Goal: Task Accomplishment & Management: Manage account settings

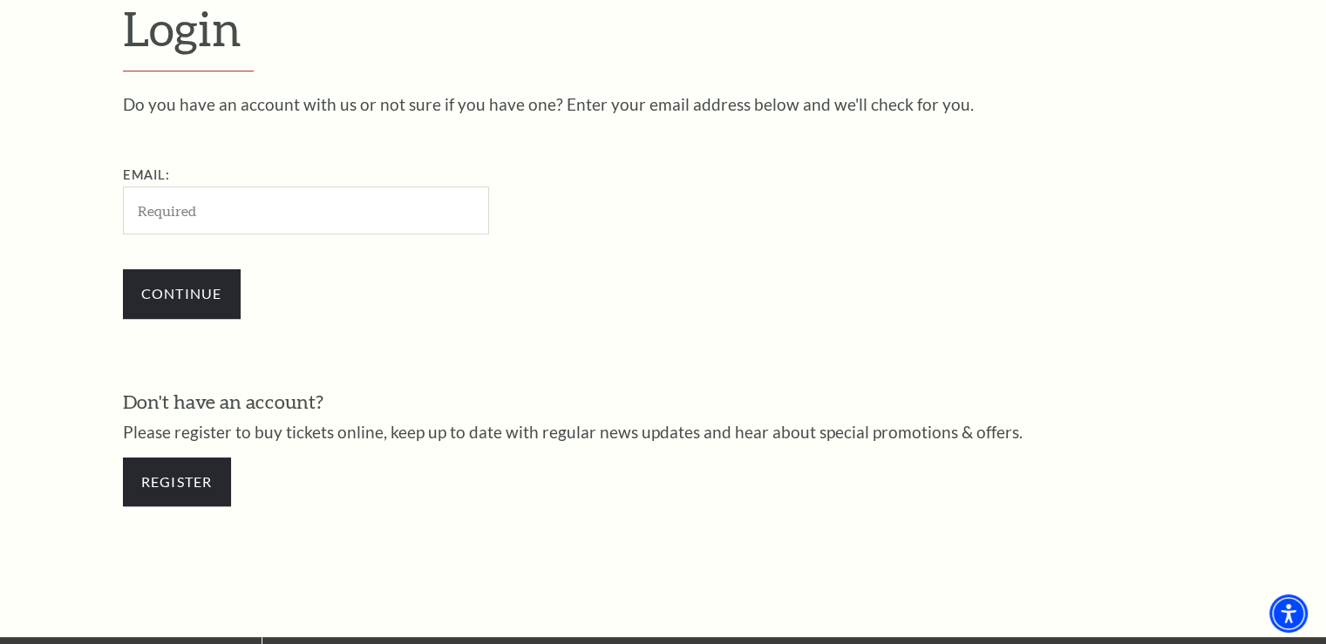
click at [235, 213] on input "Email:" at bounding box center [306, 210] width 366 height 48
type input "[EMAIL_ADDRESS][DOMAIN_NAME]"
click at [180, 301] on input "Continue" at bounding box center [182, 293] width 118 height 49
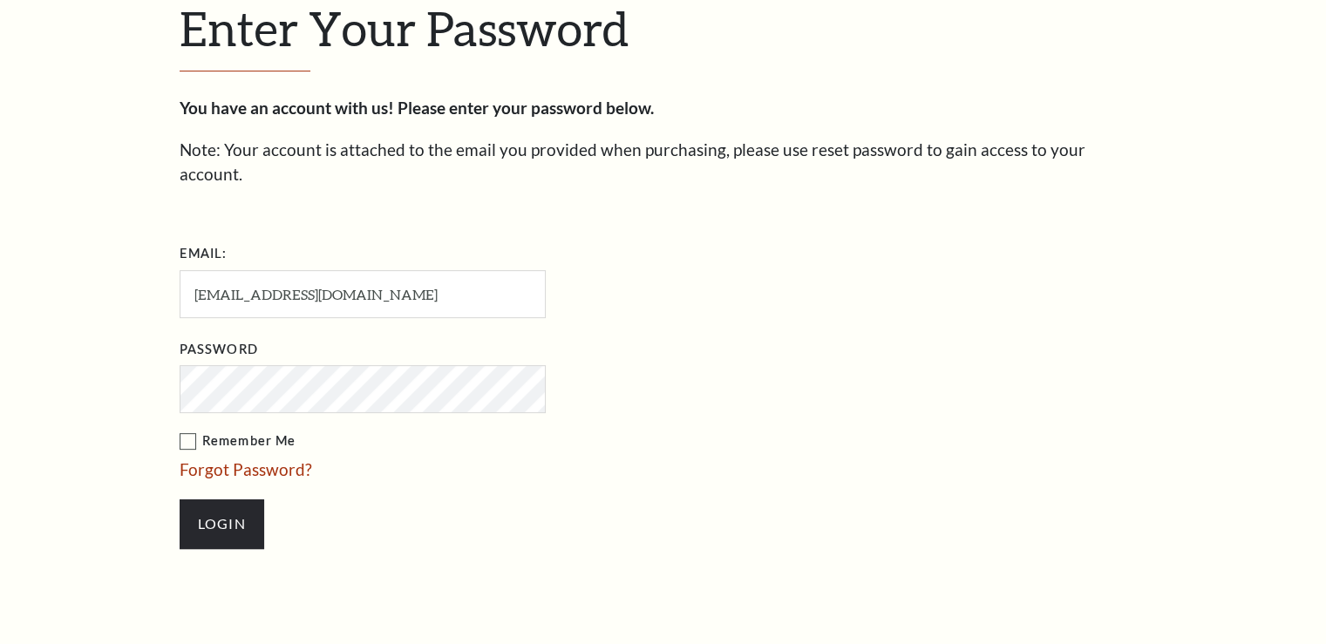
scroll to position [532, 0]
click at [185, 431] on label "Remember Me" at bounding box center [450, 442] width 540 height 22
click at [0, 0] on input "Remember Me" at bounding box center [0, 0] width 0 height 0
click at [221, 506] on input "Login" at bounding box center [222, 524] width 85 height 49
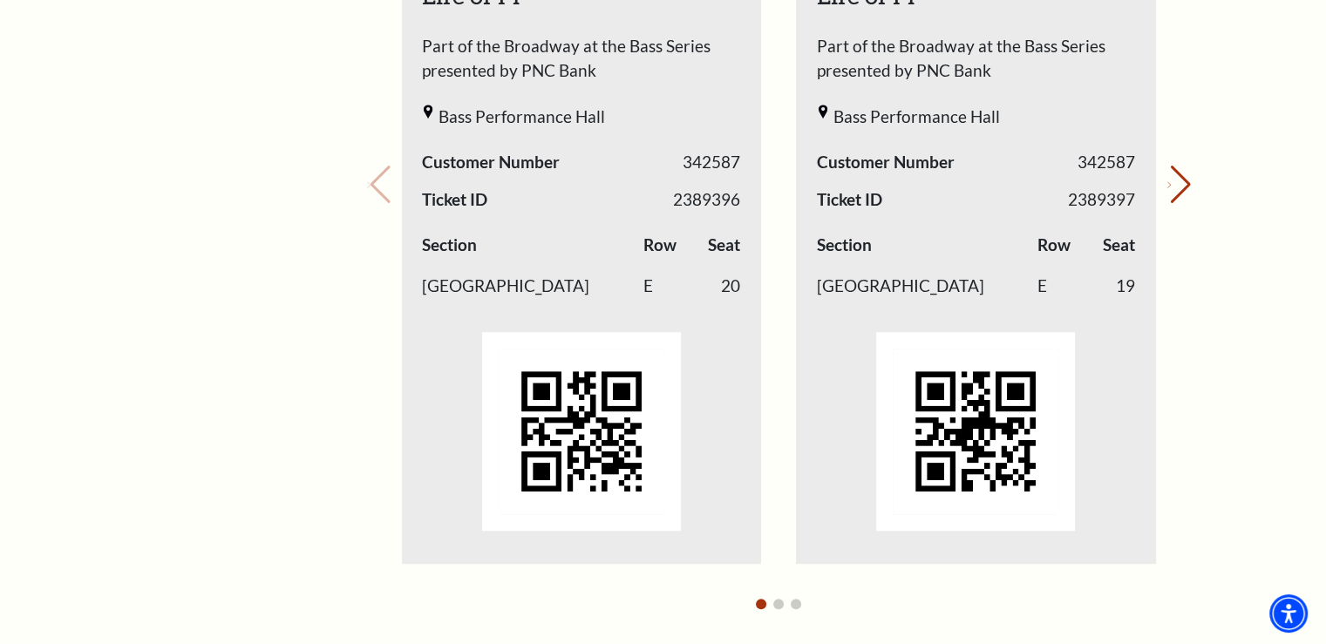
scroll to position [921, 0]
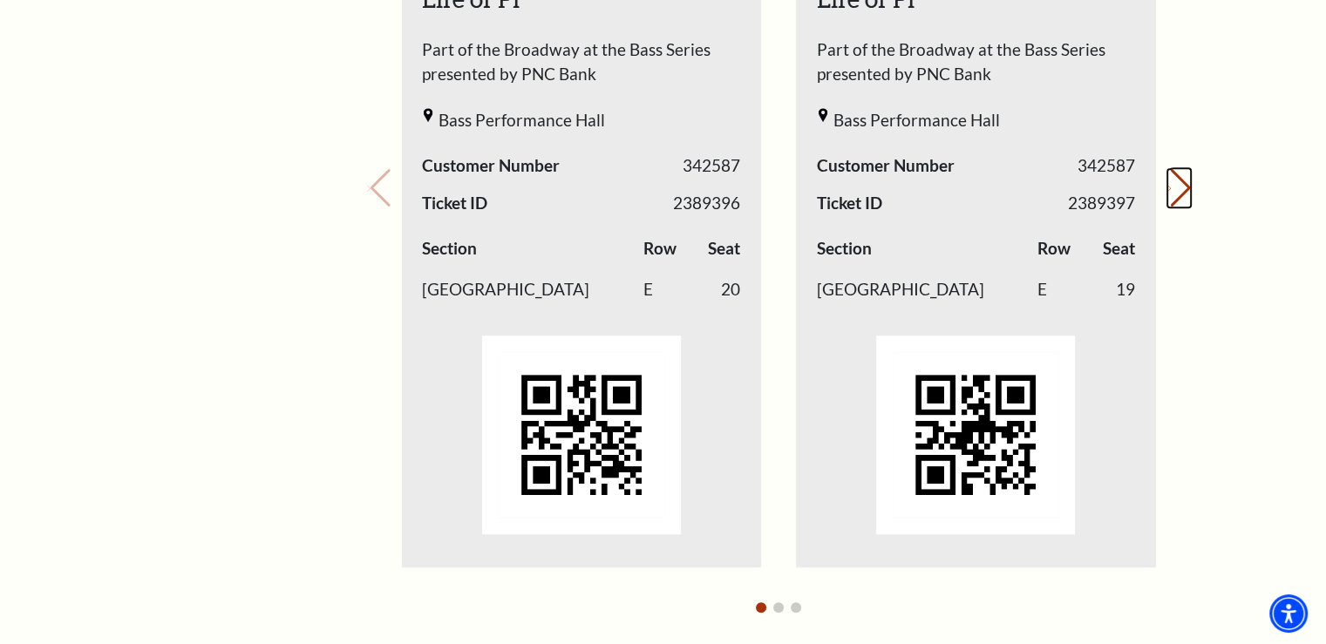
click at [1170, 192] on icon "Next slide" at bounding box center [1168, 189] width 3 height 6
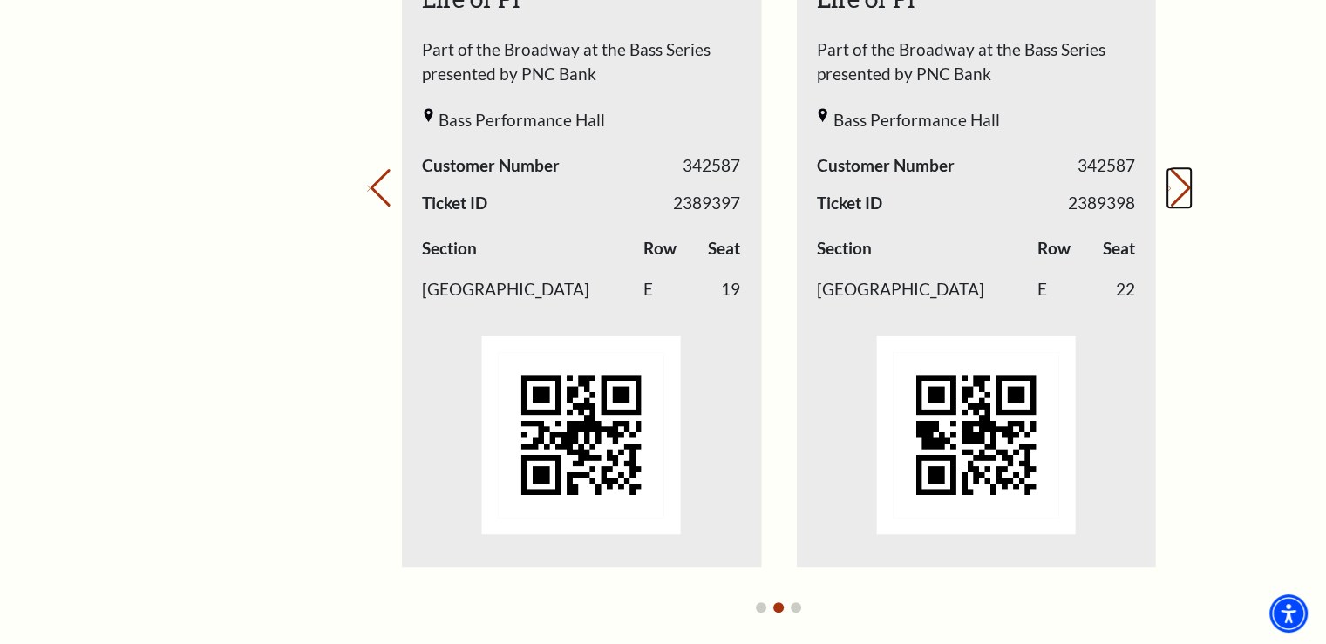
click at [1170, 192] on icon "Next slide" at bounding box center [1168, 189] width 3 height 6
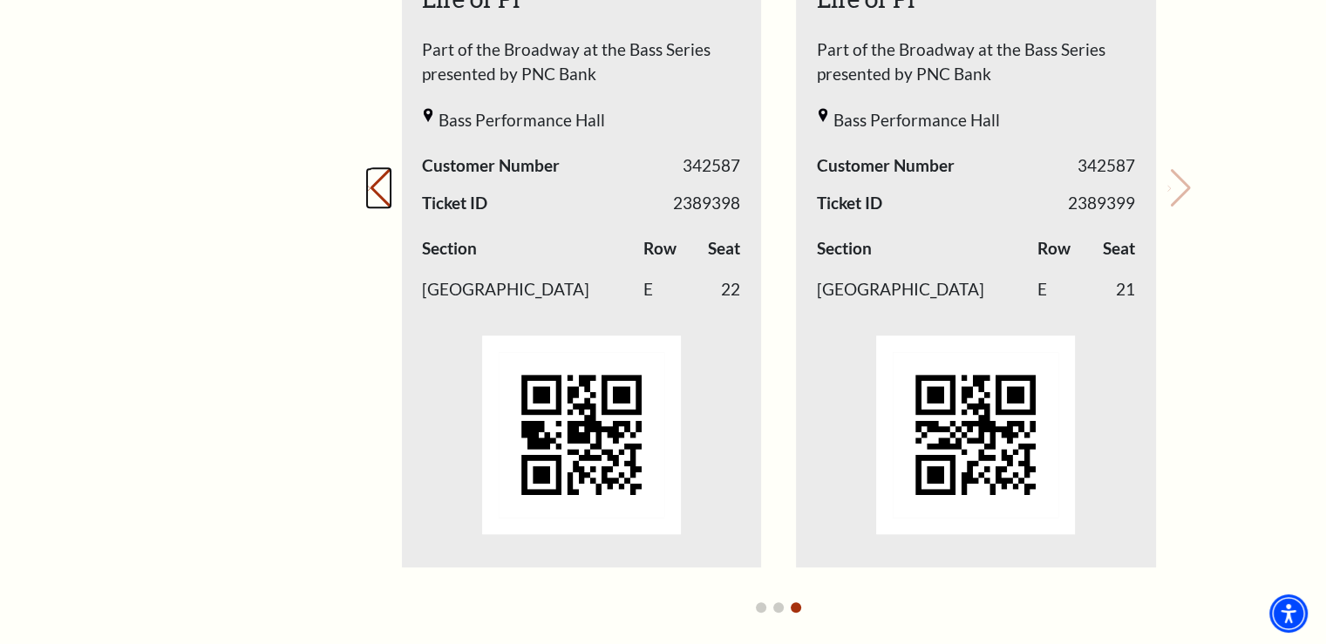
click at [383, 190] on button "Previous slide." at bounding box center [379, 188] width 24 height 38
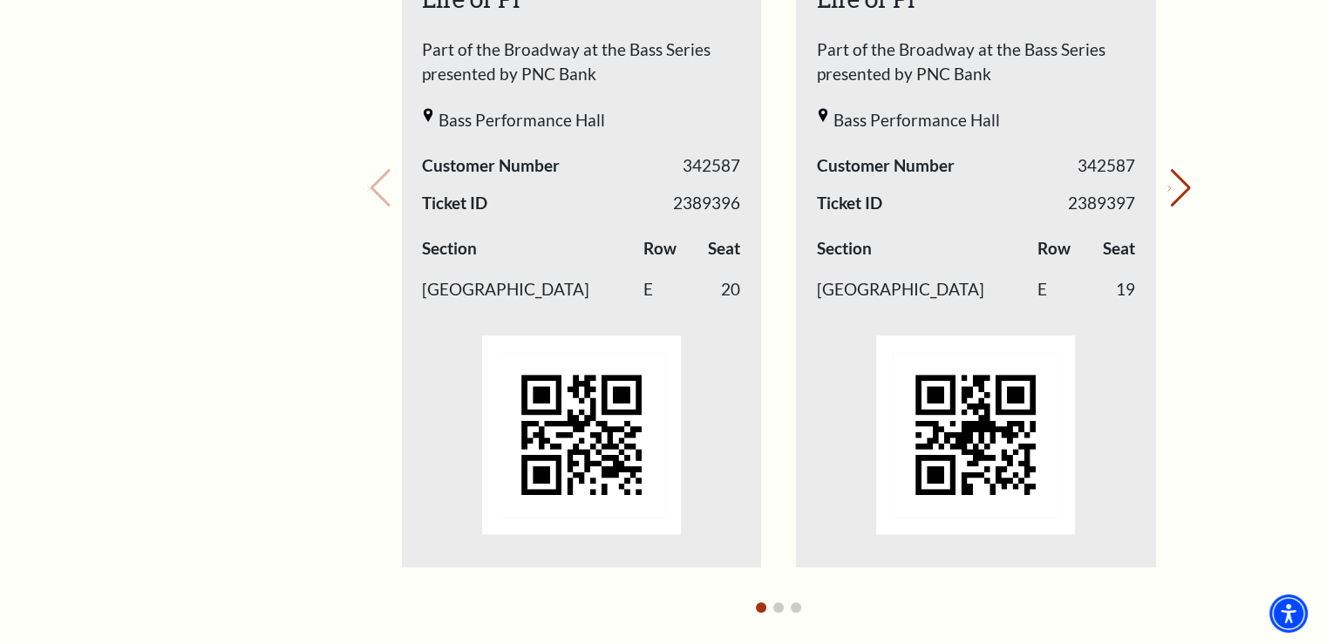
click at [383, 190] on div "Your next show Previous slide. Next slide." at bounding box center [779, 164] width 824 height 923
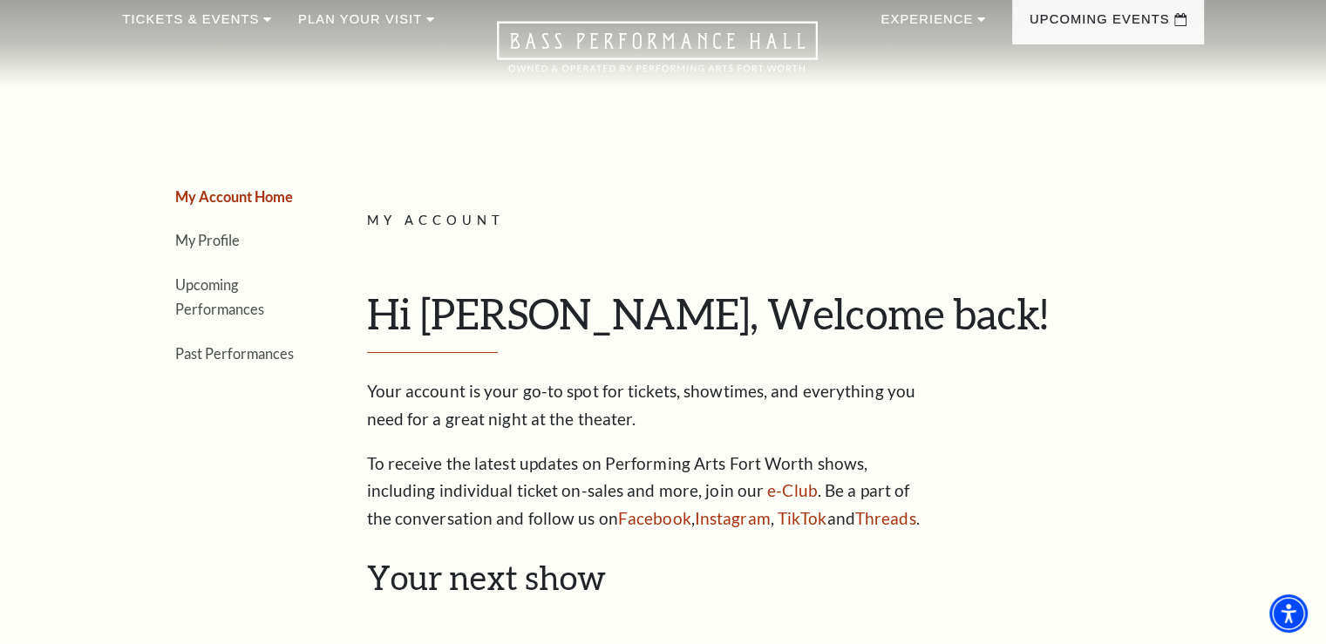
scroll to position [0, 0]
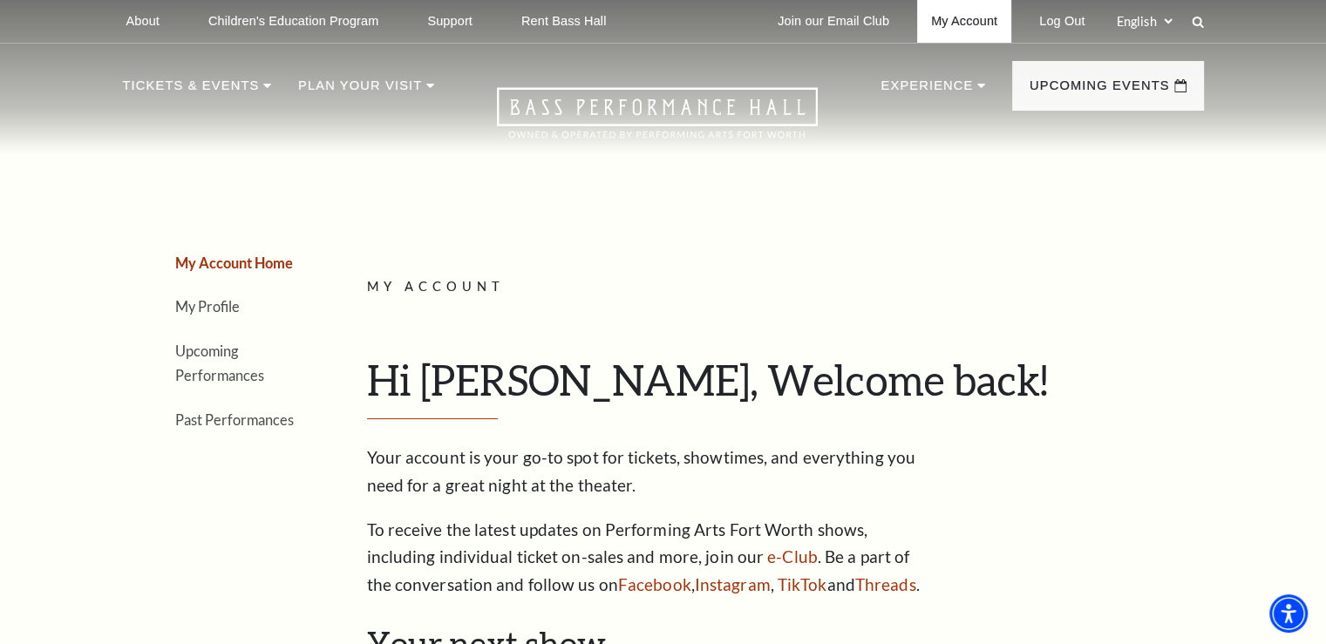
click at [966, 21] on link "My Account" at bounding box center [964, 21] width 94 height 43
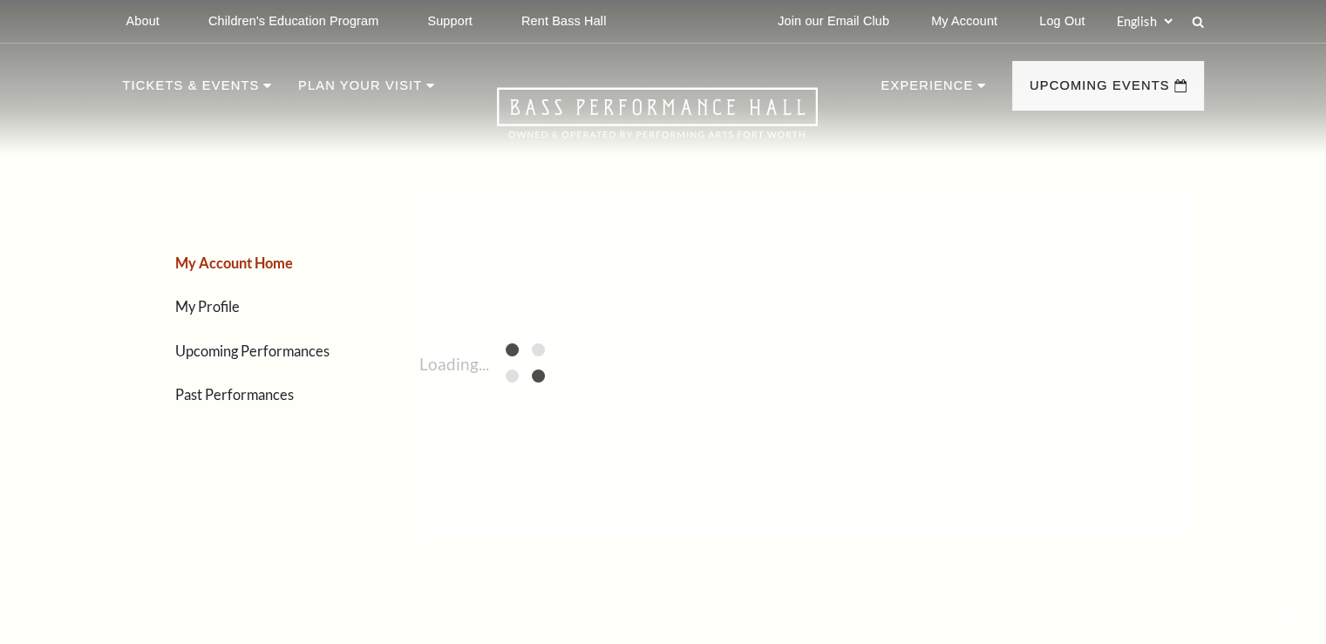
click at [966, 21] on link "My Account" at bounding box center [964, 21] width 94 height 43
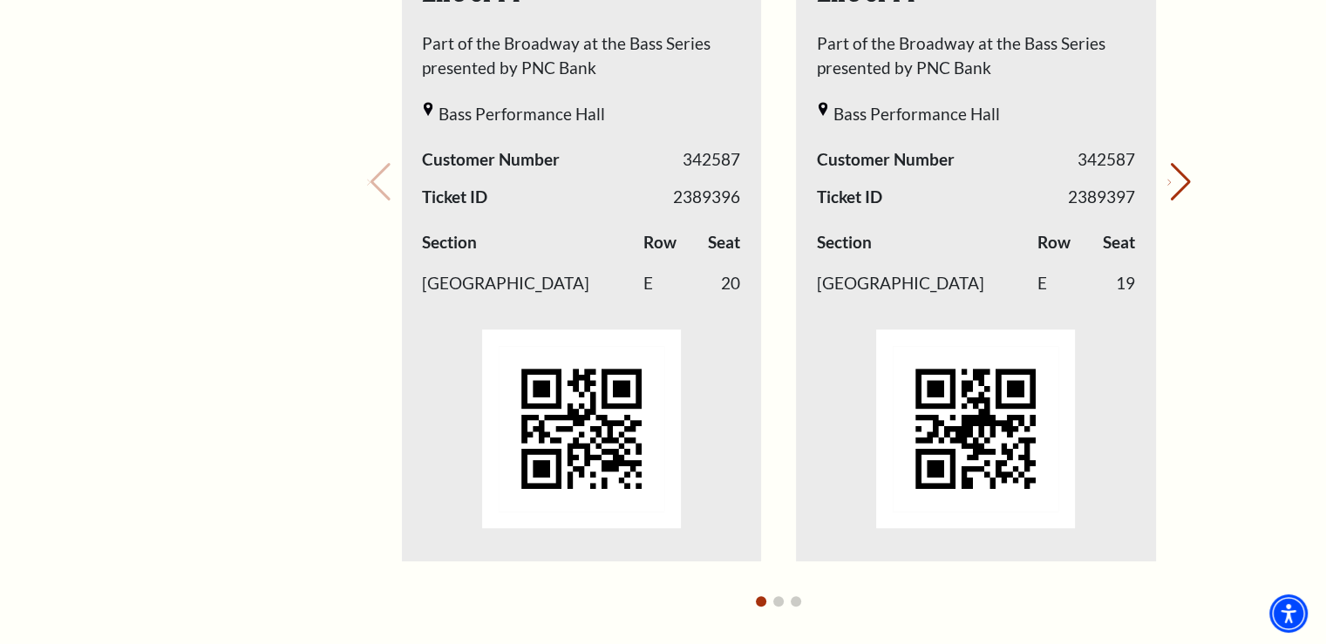
scroll to position [874, 0]
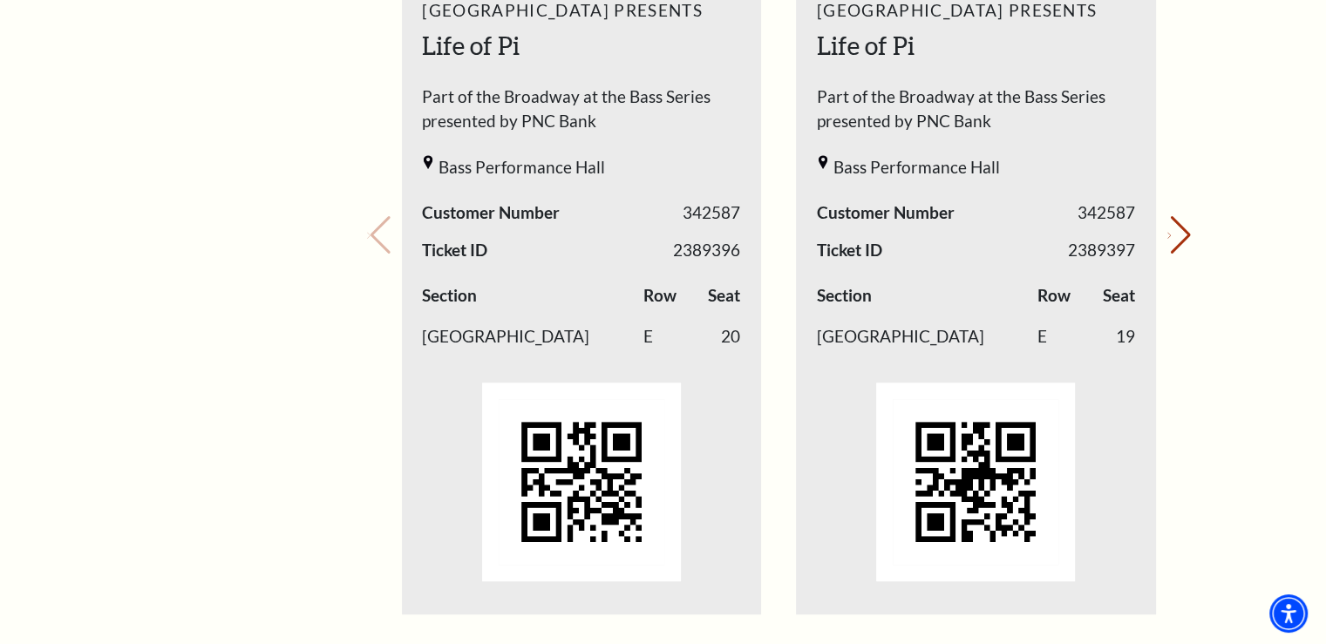
click at [471, 246] on span "Ticket ID" at bounding box center [454, 250] width 65 height 25
click at [461, 295] on label "Section" at bounding box center [449, 295] width 55 height 25
click at [474, 336] on td "[GEOGRAPHIC_DATA]" at bounding box center [532, 337] width 220 height 42
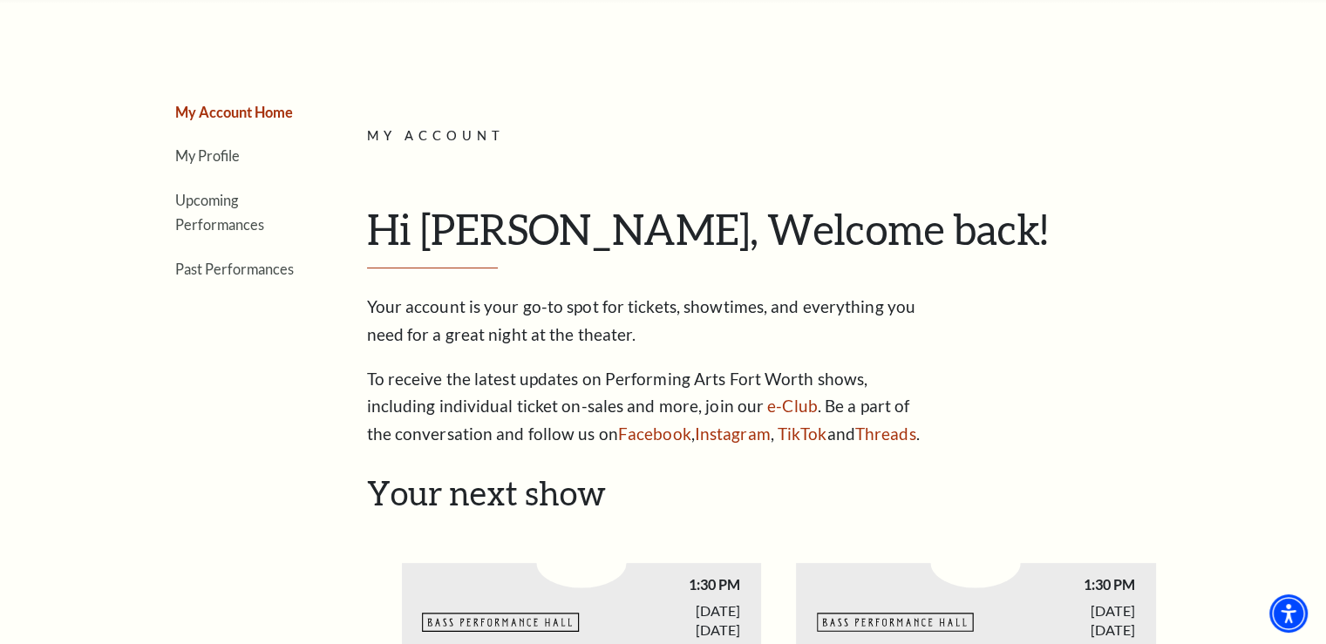
scroll to position [0, 0]
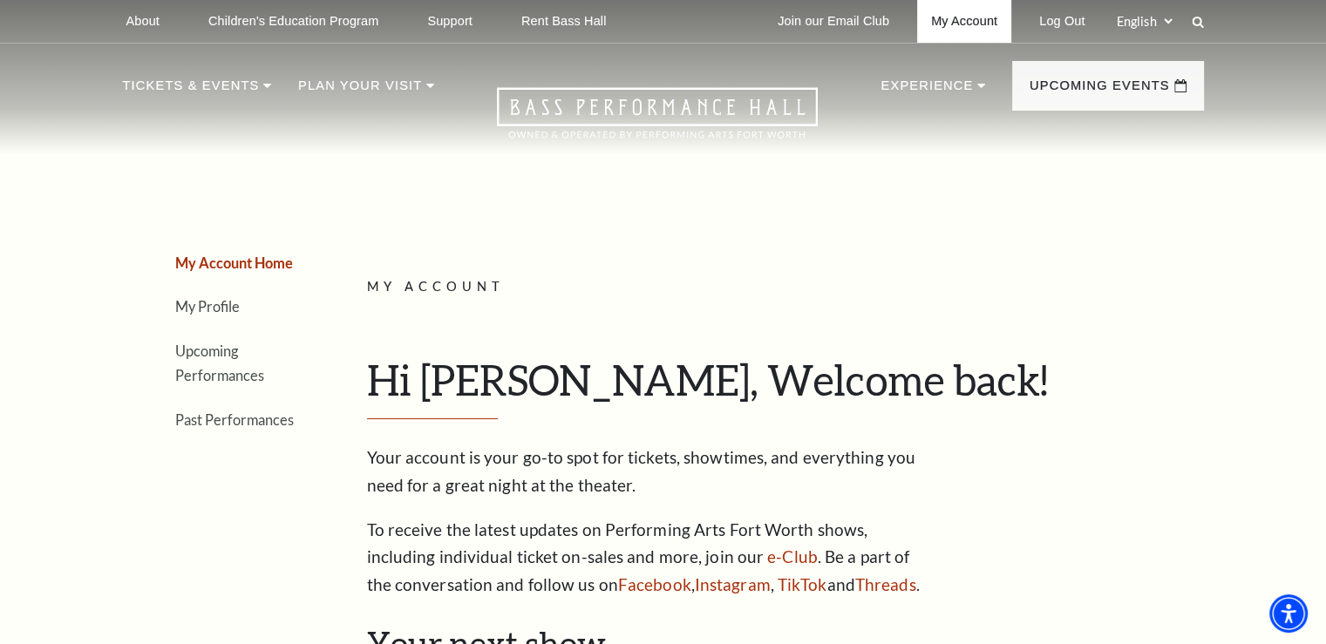
click at [979, 23] on link "My Account" at bounding box center [964, 21] width 94 height 43
click at [216, 302] on link "My Profile" at bounding box center [207, 306] width 64 height 17
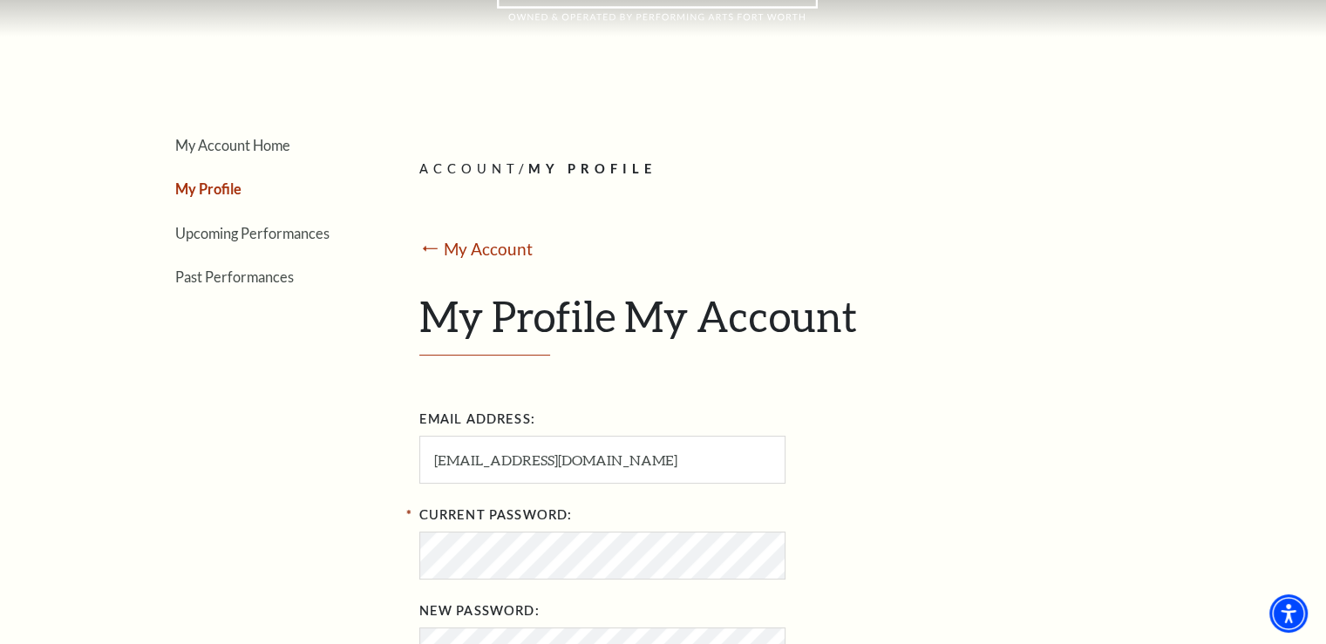
scroll to position [207, 0]
